Goal: Task Accomplishment & Management: Complete application form

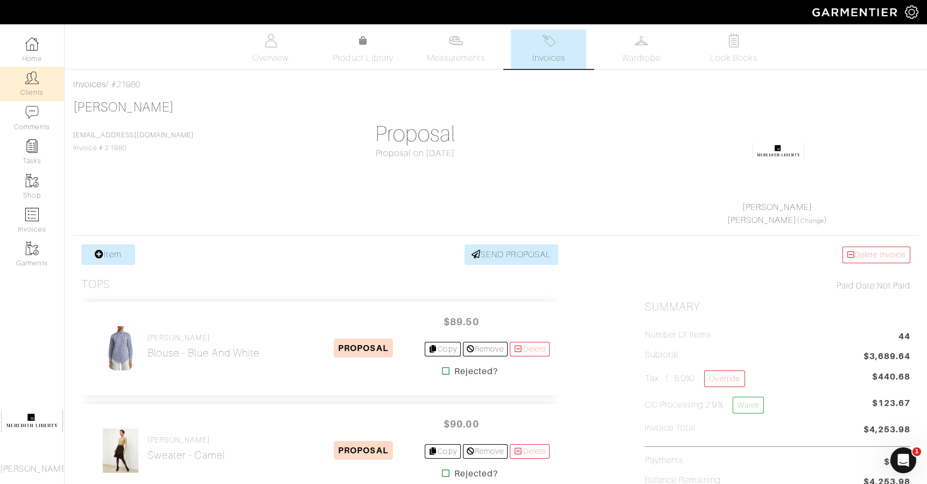
click at [31, 84] on img at bounding box center [31, 77] width 13 height 13
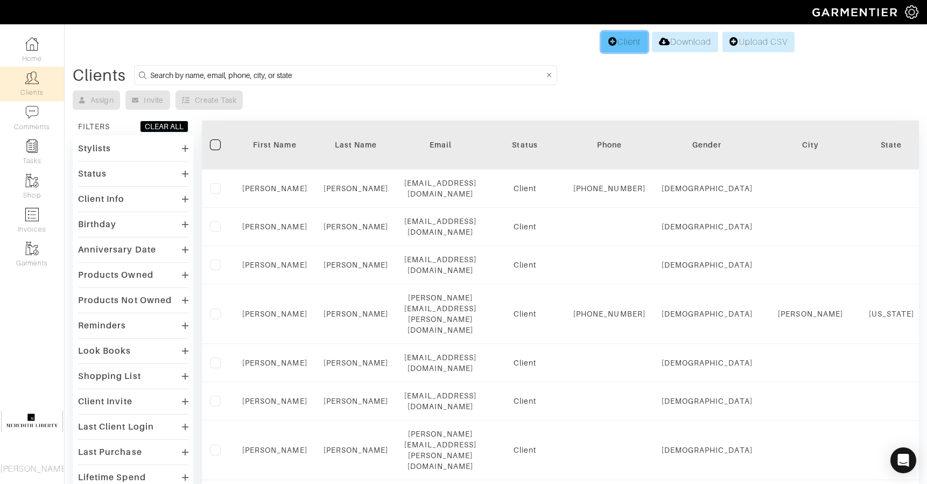
click at [620, 50] on link "Client" at bounding box center [624, 42] width 46 height 20
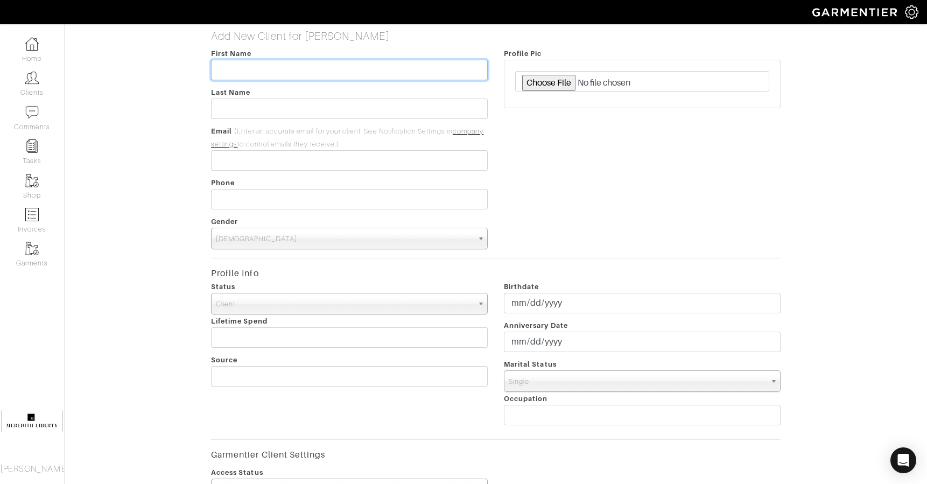
click at [398, 70] on input "text" at bounding box center [349, 70] width 277 height 20
type input "Julie"
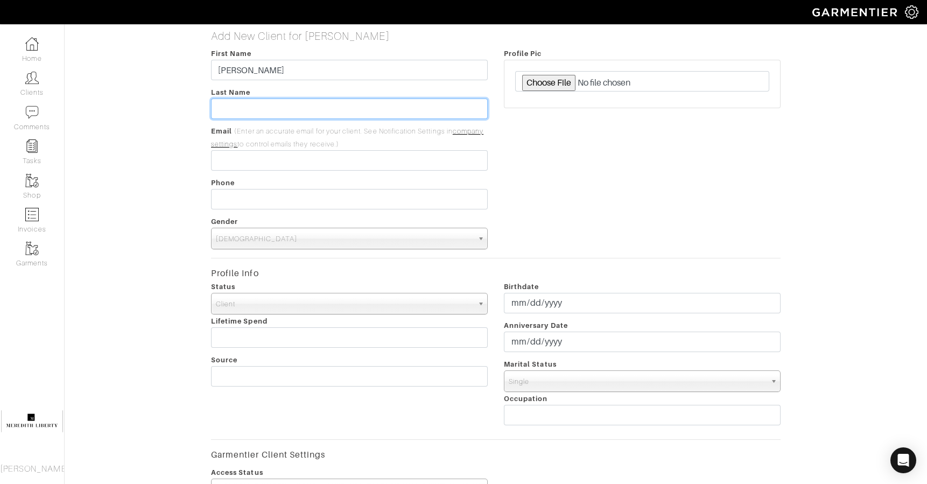
click at [261, 106] on input "text" at bounding box center [349, 108] width 277 height 20
type input "Nogueira"
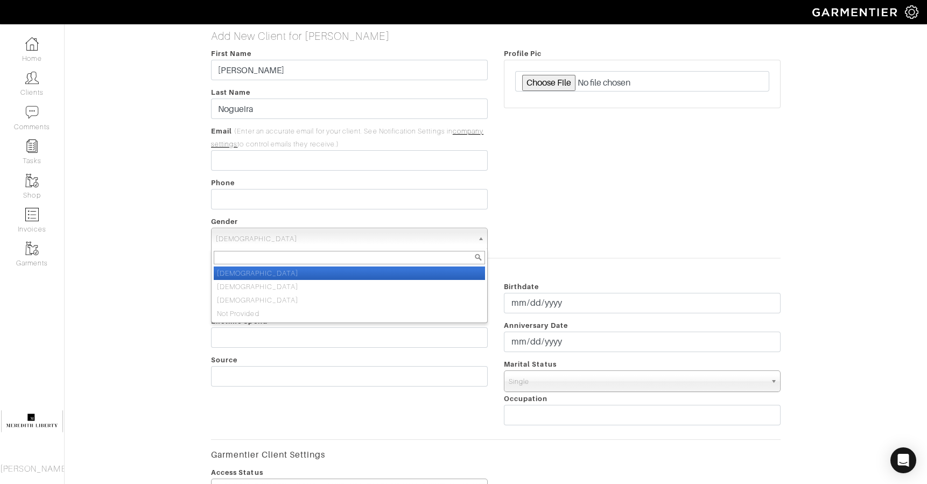
select select "Female"
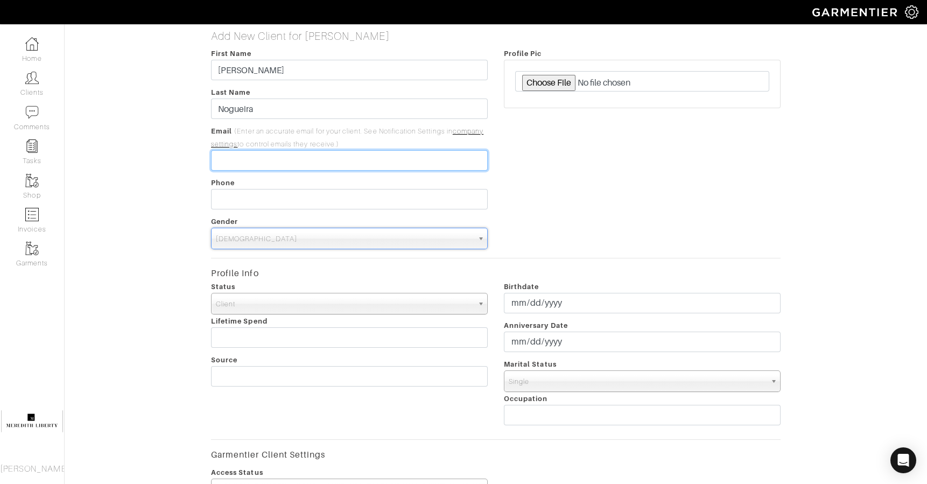
click at [456, 160] on input "email" at bounding box center [349, 160] width 277 height 20
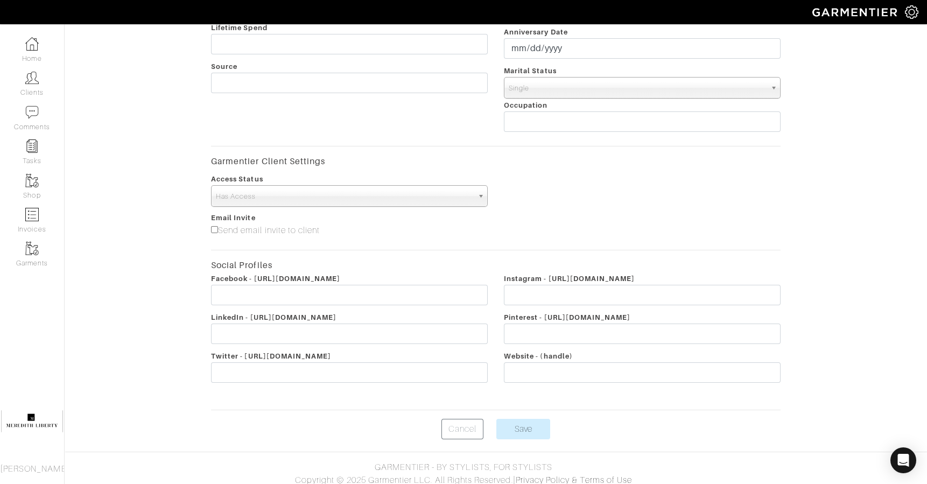
scroll to position [299, 0]
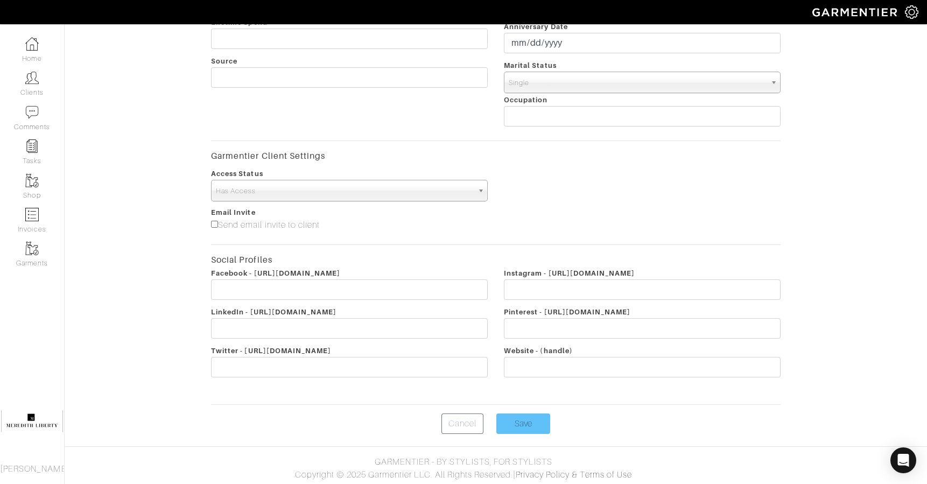
type input "[EMAIL_ADDRESS][DOMAIN_NAME]"
click at [527, 427] on input "Save" at bounding box center [523, 423] width 54 height 20
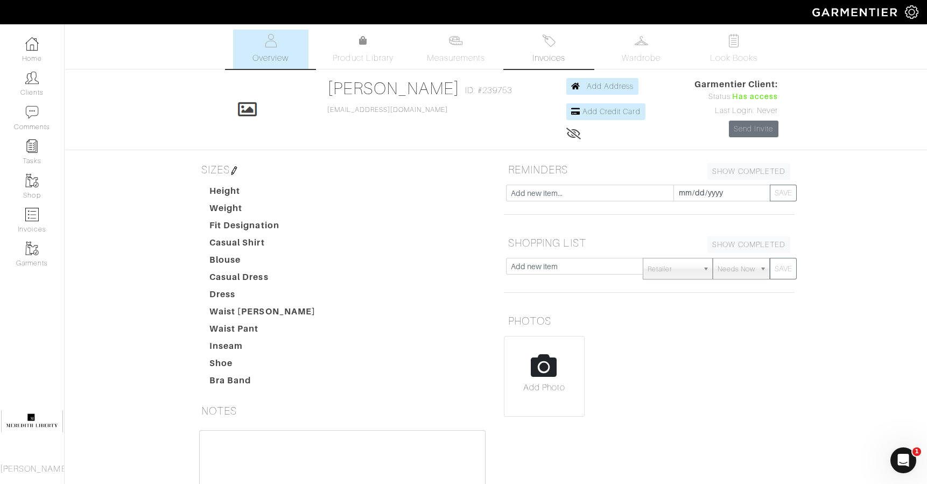
click at [552, 44] on img at bounding box center [548, 40] width 13 height 13
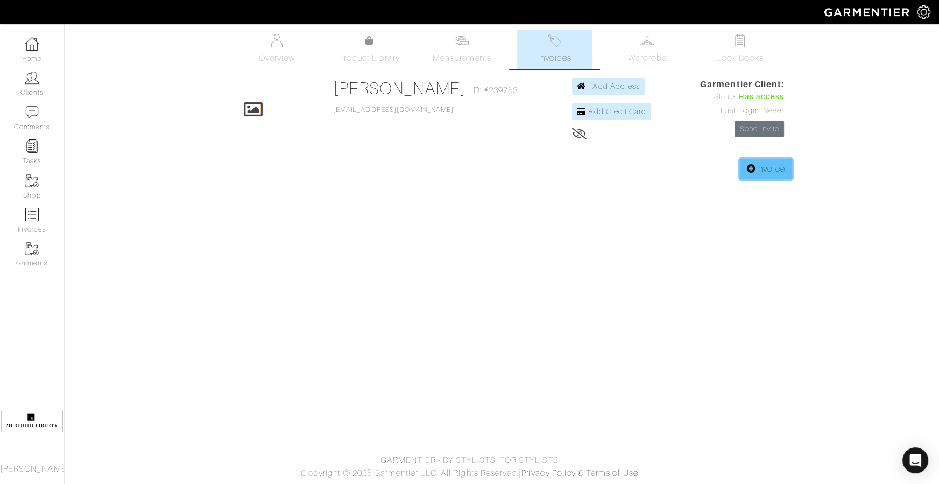
click at [771, 176] on link "Invoice" at bounding box center [766, 169] width 52 height 20
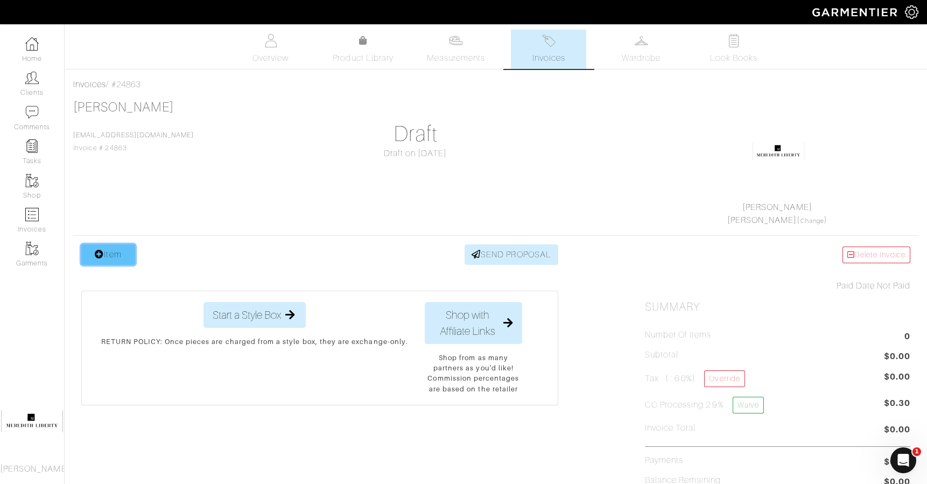
click at [117, 255] on link "Item" at bounding box center [108, 254] width 54 height 20
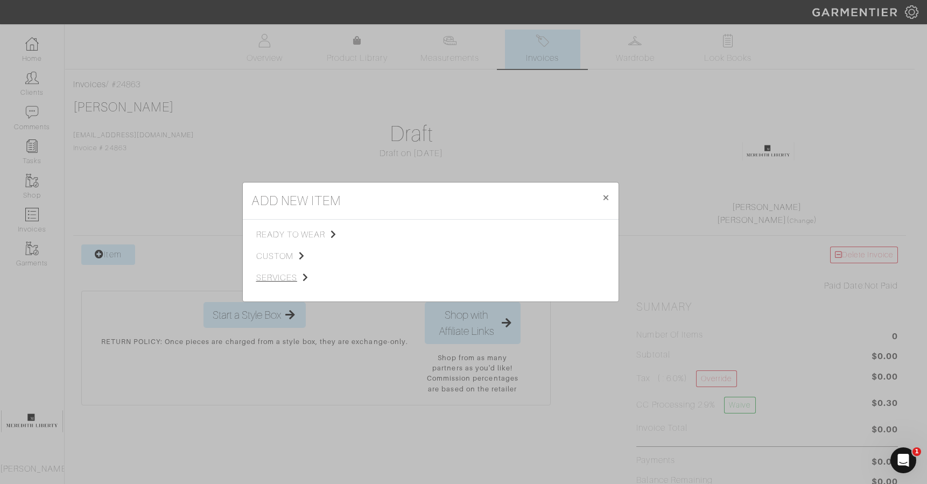
click at [287, 283] on span "services" at bounding box center [310, 277] width 108 height 13
click at [420, 237] on span "Styling Service" at bounding box center [406, 233] width 53 height 9
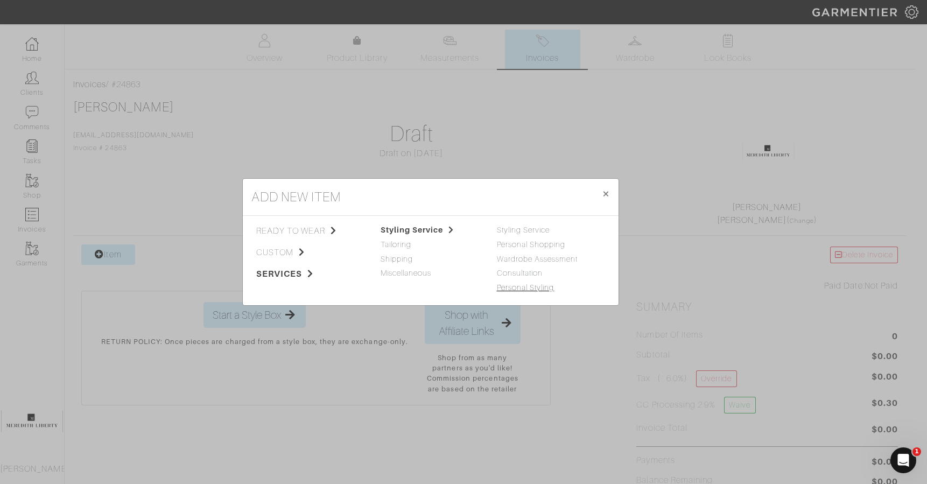
click at [540, 288] on link "Personal Styling" at bounding box center [526, 287] width 58 height 9
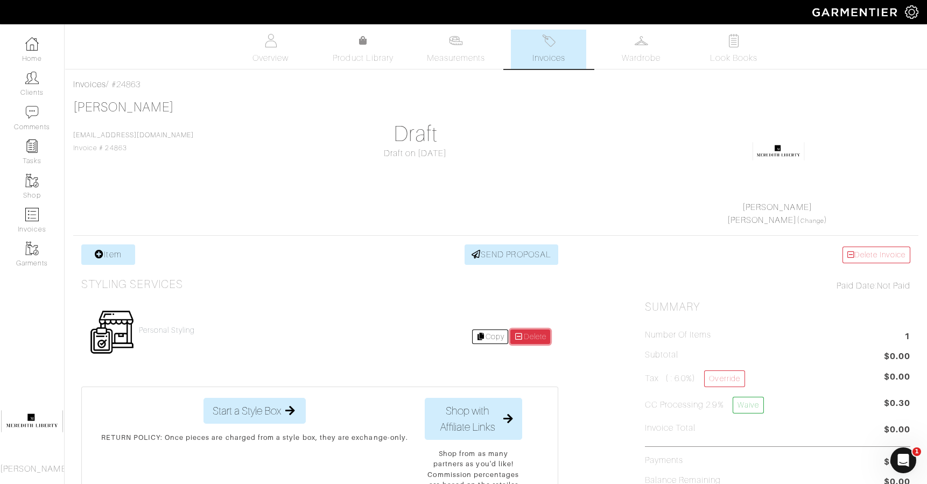
click at [532, 342] on link "Delete" at bounding box center [530, 336] width 40 height 15
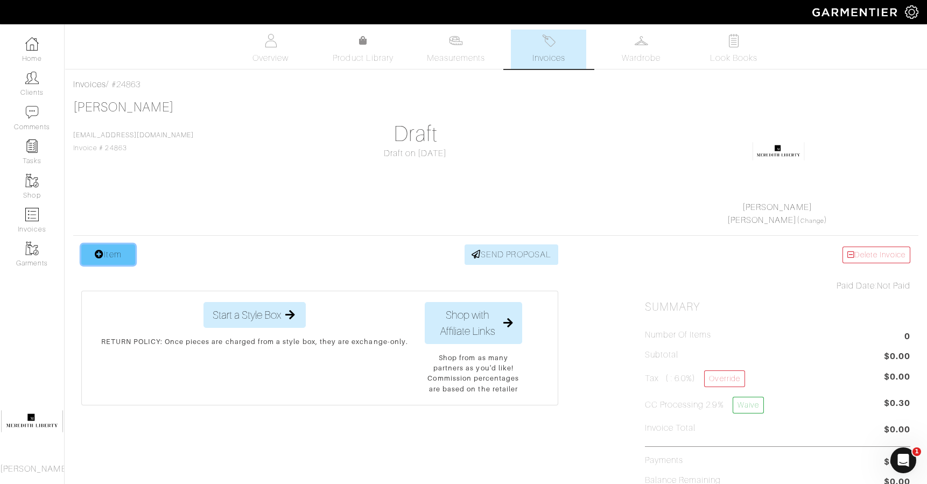
click at [111, 260] on link "Item" at bounding box center [108, 254] width 54 height 20
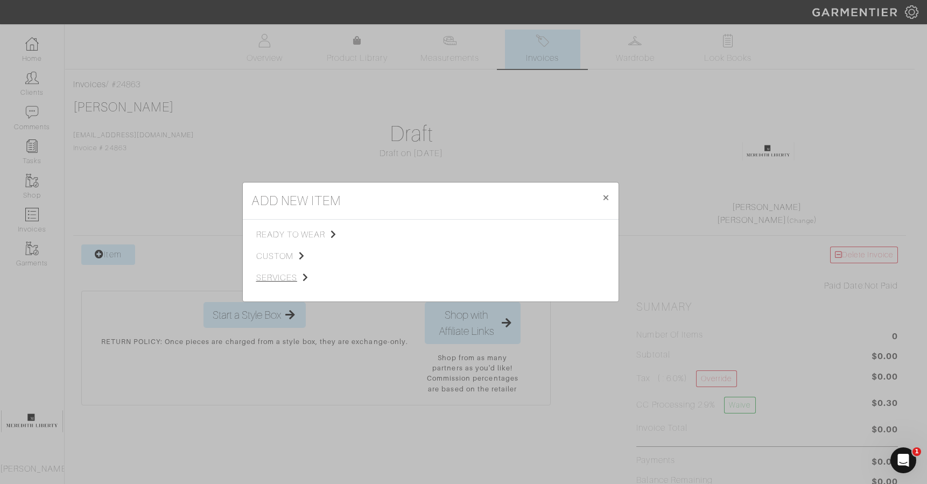
click at [287, 280] on span "services" at bounding box center [310, 277] width 108 height 13
click at [427, 236] on span "Styling Service" at bounding box center [406, 233] width 53 height 9
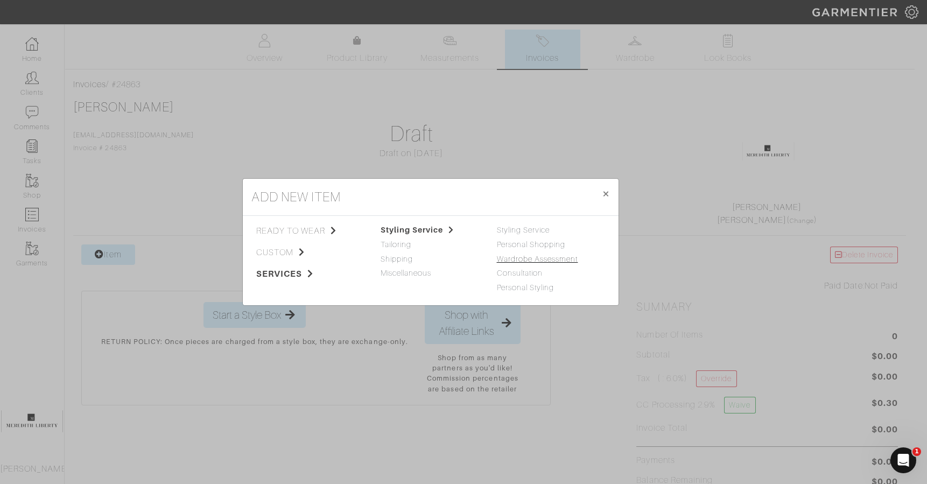
click at [565, 259] on link "Wardrobe Assessment" at bounding box center [537, 259] width 81 height 9
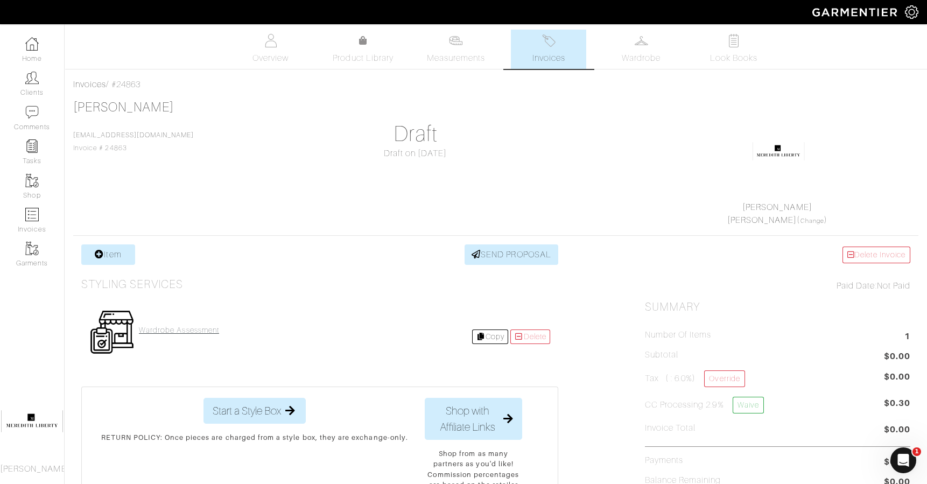
click at [210, 333] on h4 "Wardrobe Assessment" at bounding box center [179, 330] width 80 height 9
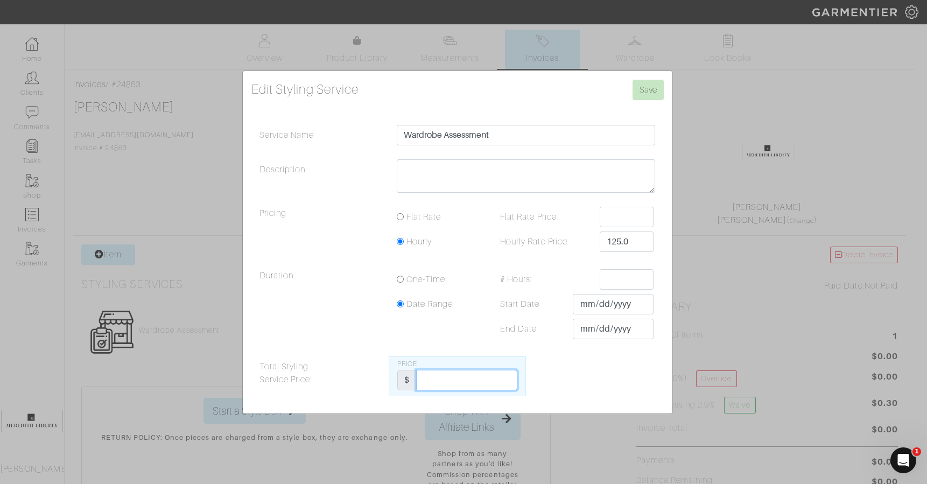
click at [472, 380] on input "Total Styling Service Price:" at bounding box center [466, 380] width 101 height 20
type input "1000"
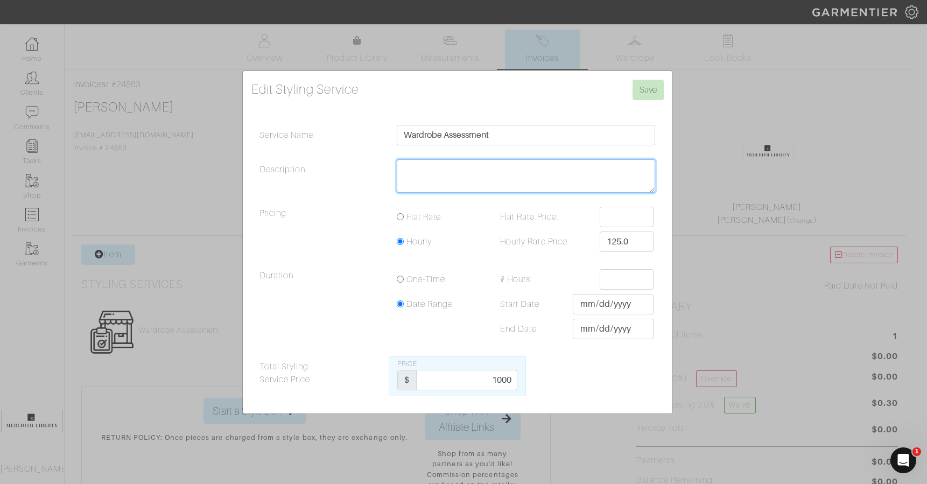
click at [592, 171] on textarea "Description" at bounding box center [526, 175] width 259 height 33
click at [640, 84] on input "Save" at bounding box center [647, 90] width 31 height 20
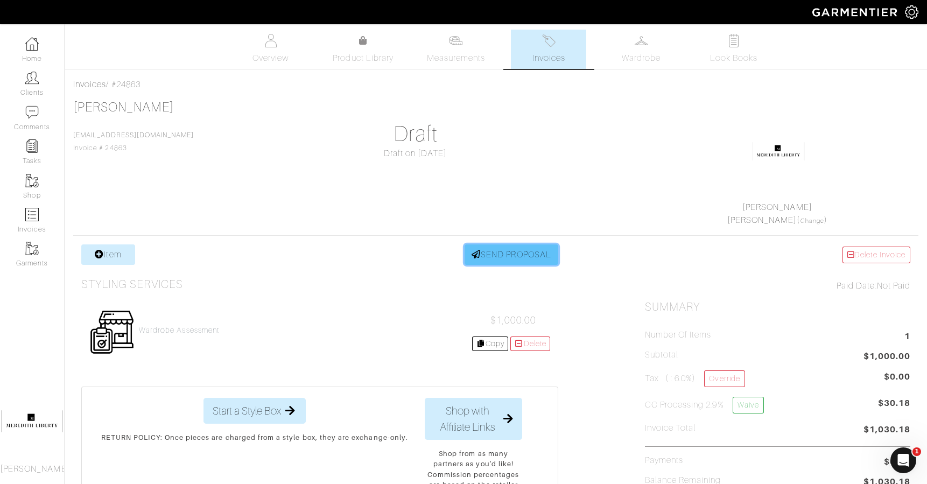
click at [502, 258] on link "SEND PROPOSAL" at bounding box center [511, 254] width 94 height 20
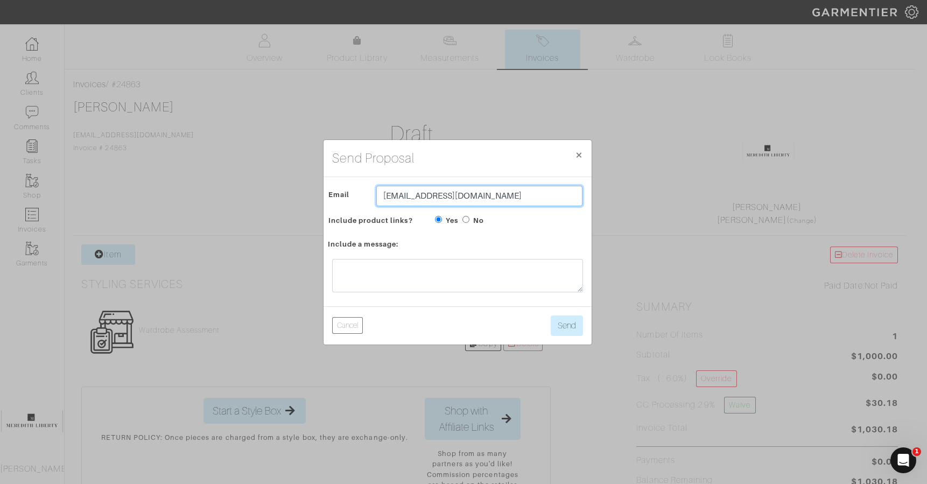
click at [518, 199] on input "[EMAIL_ADDRESS][DOMAIN_NAME]" at bounding box center [479, 196] width 206 height 20
type input "Julienogueira@gmail.co"
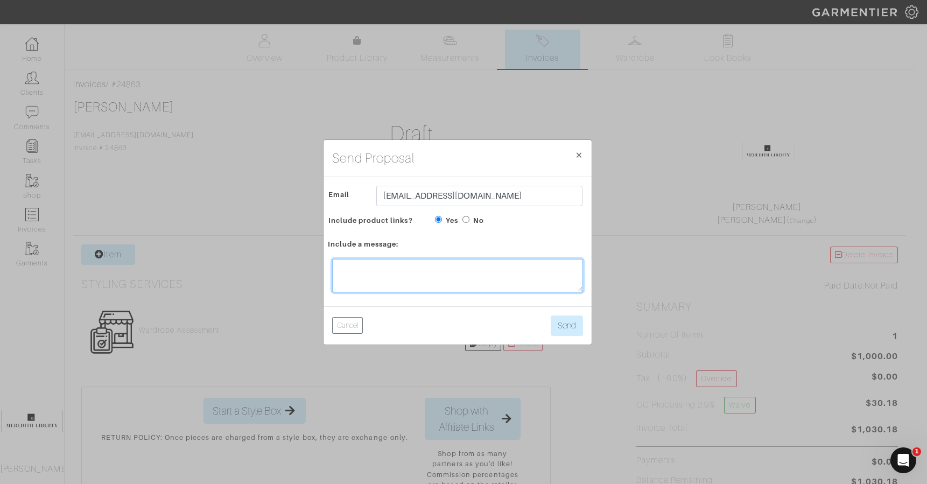
click at [490, 273] on textarea at bounding box center [457, 275] width 251 height 33
click at [519, 270] on textarea "Julie, Thank you again for your time last week. We got so much accomplished and…" at bounding box center [457, 275] width 251 height 33
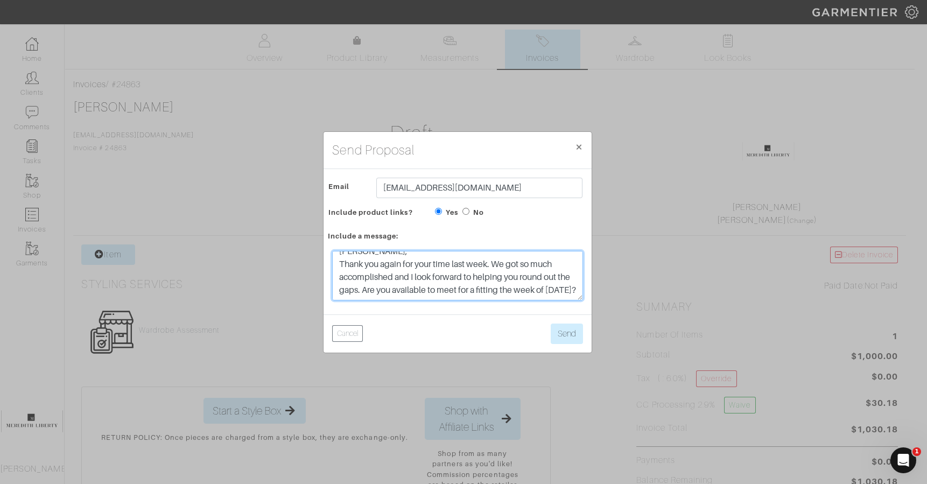
click at [395, 277] on textarea "Julie, Thank you again for your time last week. We got so much accomplished and…" at bounding box center [457, 276] width 251 height 50
click at [561, 272] on textarea "Julie, Thank you again for your time last week. We got so much accomplished! I …" at bounding box center [457, 276] width 251 height 50
click at [549, 286] on textarea "Julie, Thank you again for your time last week. We got so much accomplished! I …" at bounding box center [457, 276] width 251 height 50
click at [430, 286] on textarea "Julie, Thank you again for your time last week. We got so much accomplished! I …" at bounding box center [457, 276] width 251 height 50
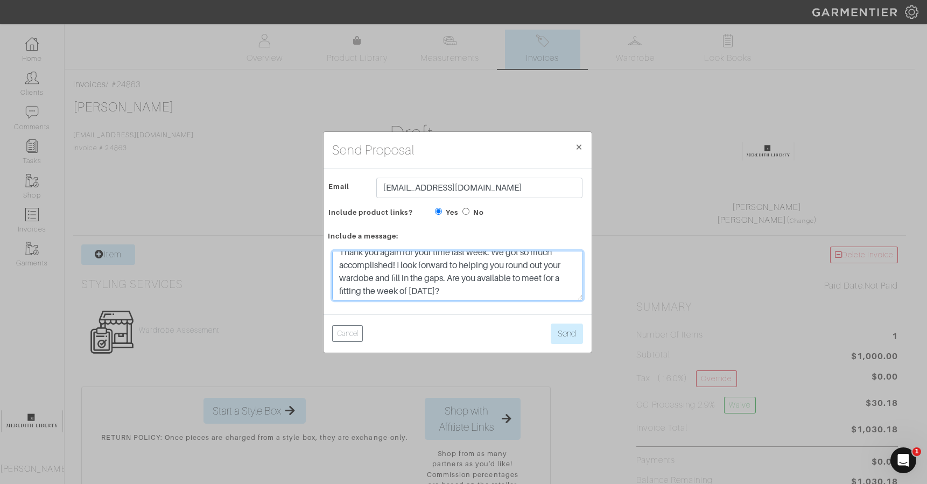
click at [529, 286] on textarea "Julie, Thank you again for your time last week. We got so much accomplished! I …" at bounding box center [457, 276] width 251 height 50
click at [495, 271] on textarea "Julie, Thank you again for your time last week. We got so much accomplished! I …" at bounding box center [457, 276] width 251 height 50
click at [398, 284] on textarea "Julie, Thank you again for your time last week. We got so much accomplished! I …" at bounding box center [457, 276] width 251 height 50
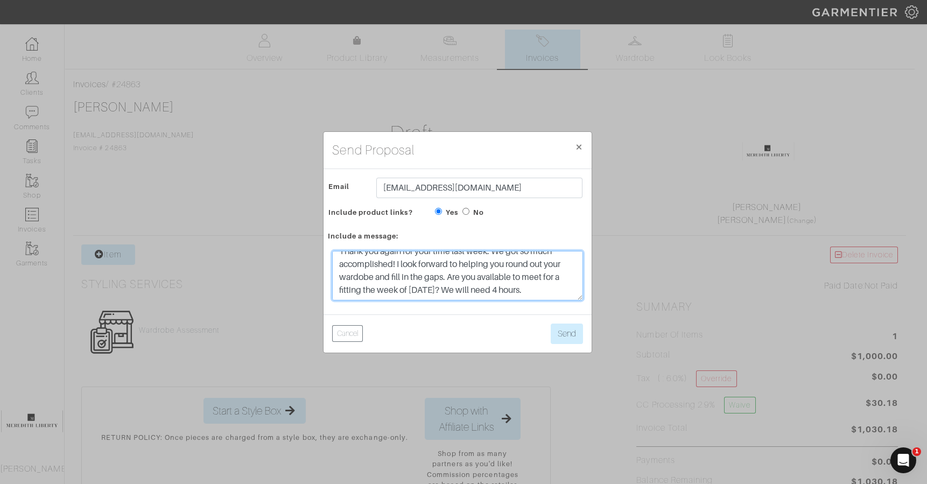
click at [524, 288] on textarea "Julie, Thank you again for your time last week. We got so much accomplished! I …" at bounding box center [457, 276] width 251 height 50
click at [429, 296] on textarea "Julie, Thank you again for your time last week. We got so much accomplished! I …" at bounding box center [457, 276] width 251 height 50
click at [507, 295] on textarea "Julie, Thank you again for your time last week. We got so much accomplished! I …" at bounding box center [457, 276] width 251 height 50
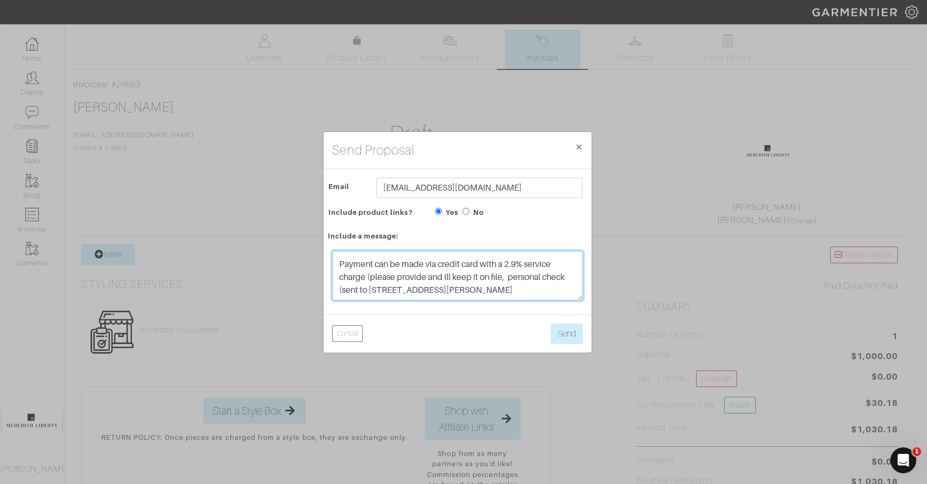
click at [505, 293] on textarea "Julie, Thank you again for your time last week. We got so much accomplished! I …" at bounding box center [457, 276] width 251 height 50
click at [528, 296] on textarea "Julie, Thank you again for your time last week. We got so much accomplished! I …" at bounding box center [457, 276] width 251 height 50
click at [375, 291] on textarea "Julie, Thank you again for your time last week. We got so much accomplished! I …" at bounding box center [457, 276] width 251 height 50
click at [465, 294] on textarea "Julie, Thank you again for your time last week. We got so much accomplished! I …" at bounding box center [457, 276] width 251 height 50
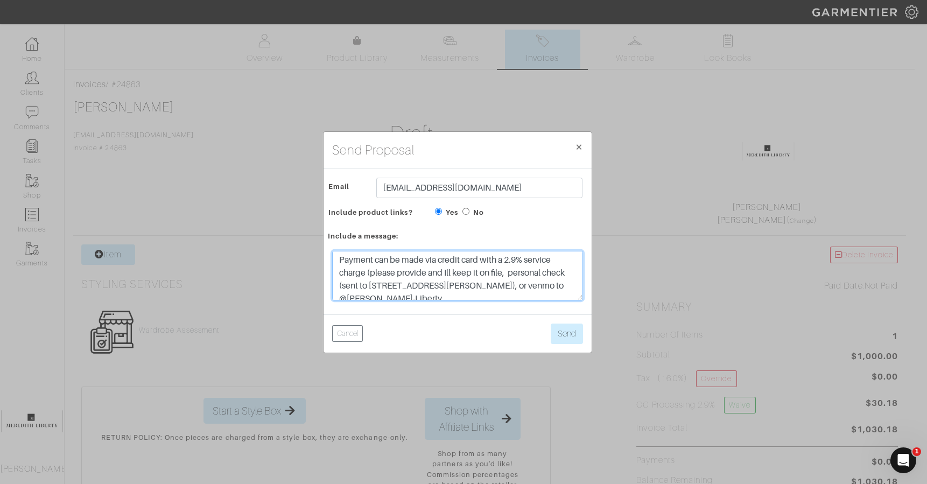
scroll to position [0, 0]
drag, startPoint x: 519, startPoint y: 293, endPoint x: 306, endPoint y: 244, distance: 219.2
click at [306, 244] on div "Send Proposal × Close Email Julienogueira@gmail.co Include product links? Yes N…" at bounding box center [463, 242] width 927 height 484
type textarea "Julie, Thank you again for your time last week. We got so much accomplished! I …"
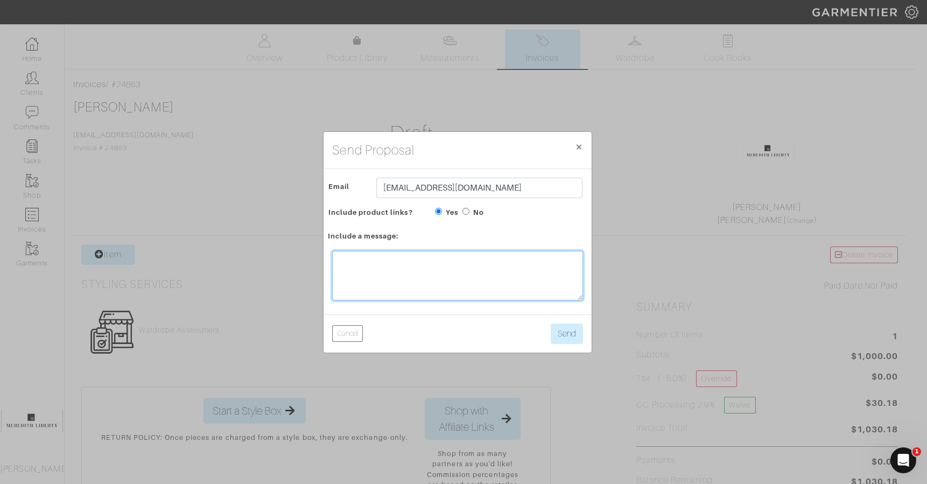
paste textarea "Julie, Thank you again for your time last week. We got so much accomplished! I …"
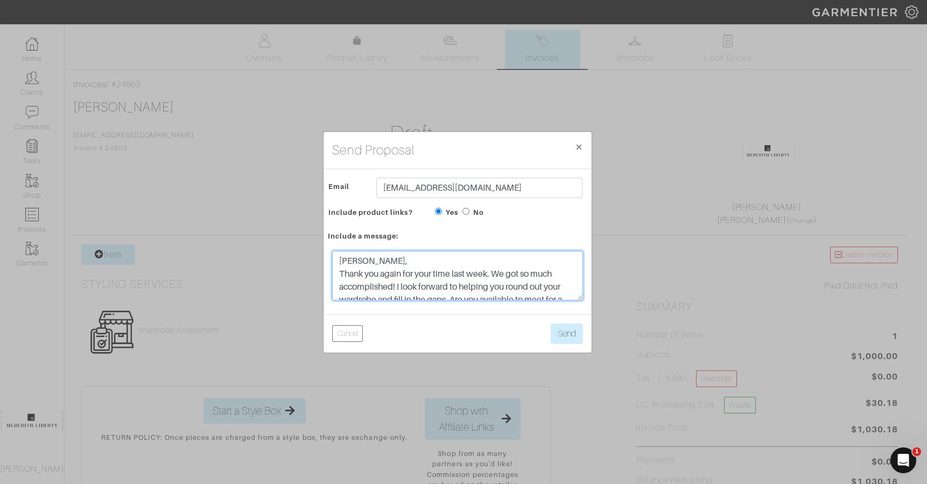
scroll to position [121, 0]
click at [341, 294] on textarea "Julie, Thank you again for your time last week. We got so much accomplished! I …" at bounding box center [457, 276] width 251 height 50
click at [338, 285] on textarea "Julie, Thank you again for your time last week. We got so much accomplished! I …" at bounding box center [457, 276] width 251 height 50
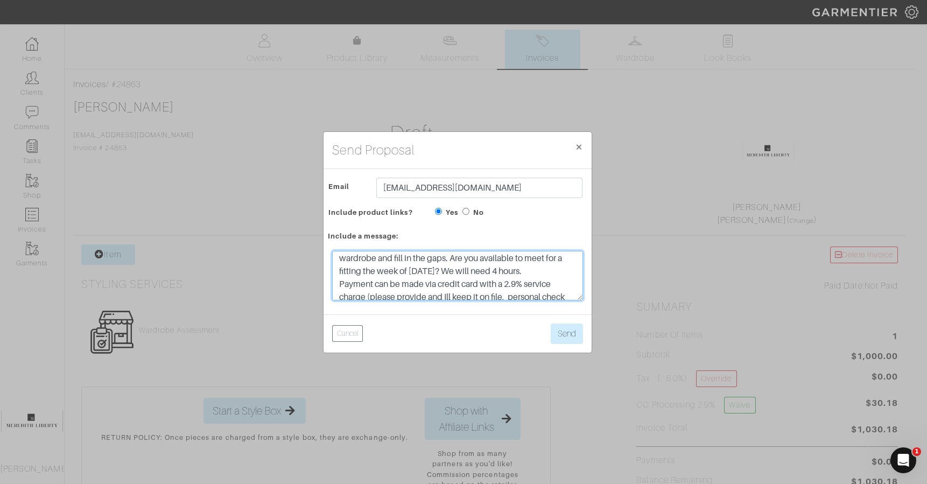
click at [355, 283] on textarea "Julie, Thank you again for your time last week. We got so much accomplished! I …" at bounding box center [457, 276] width 251 height 50
click at [532, 273] on textarea "Julie, Thank you again for your time last week. We got so much accomplished! I …" at bounding box center [457, 276] width 251 height 50
click at [502, 256] on textarea "Julie, Thank you again for your time last week. We got so much accomplished! I …" at bounding box center [457, 276] width 251 height 50
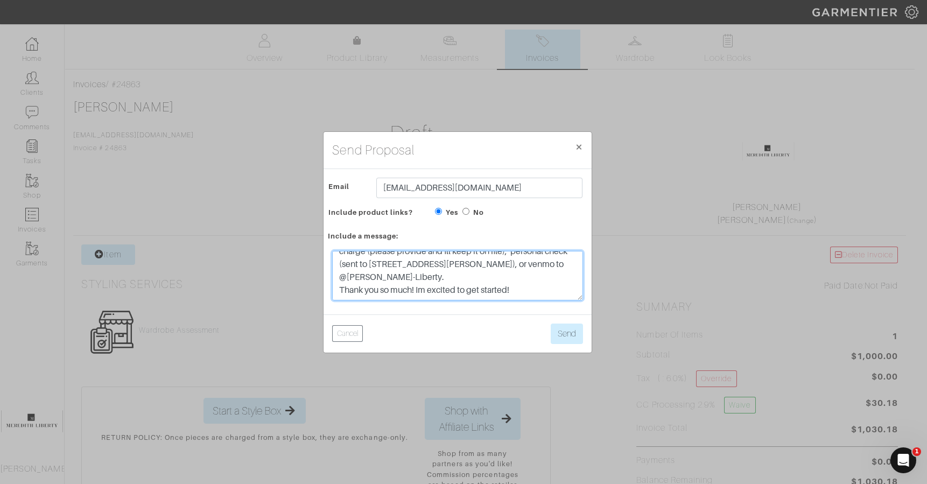
type textarea "Julie, Thank you again for your time last week. We got so much accomplished! I …"
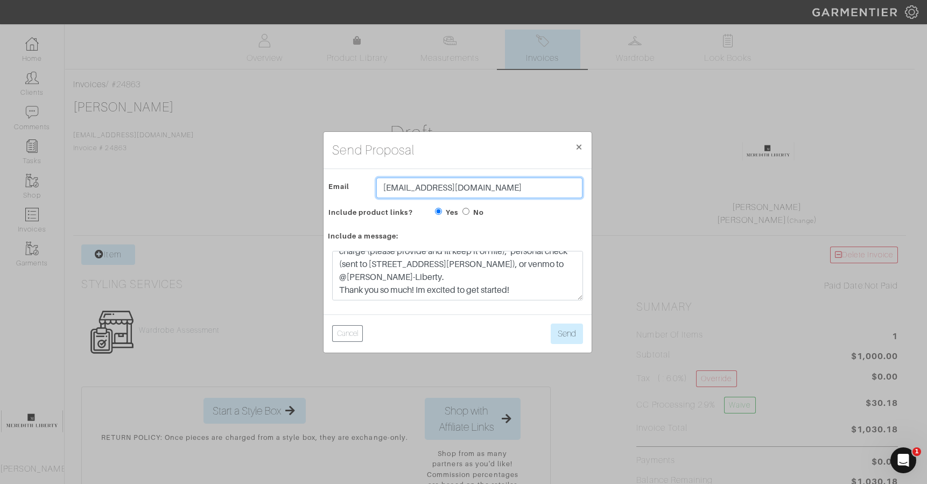
click at [519, 187] on input "Julienogueira@gmail.co" at bounding box center [479, 188] width 206 height 20
type input "[EMAIL_ADDRESS][DOMAIN_NAME]"
click at [565, 337] on button "Send" at bounding box center [566, 333] width 32 height 20
